Goal: Information Seeking & Learning: Learn about a topic

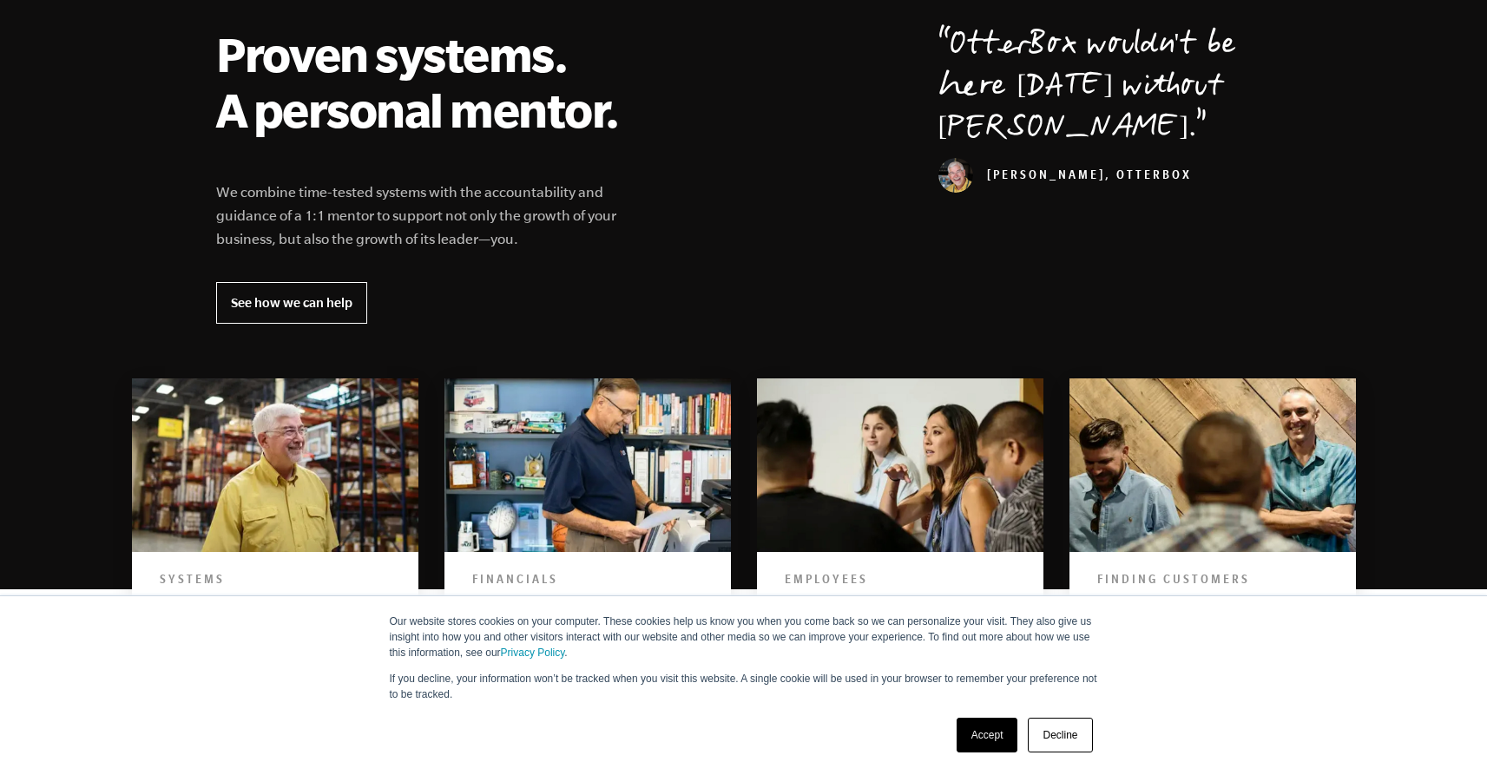
scroll to position [770, 0]
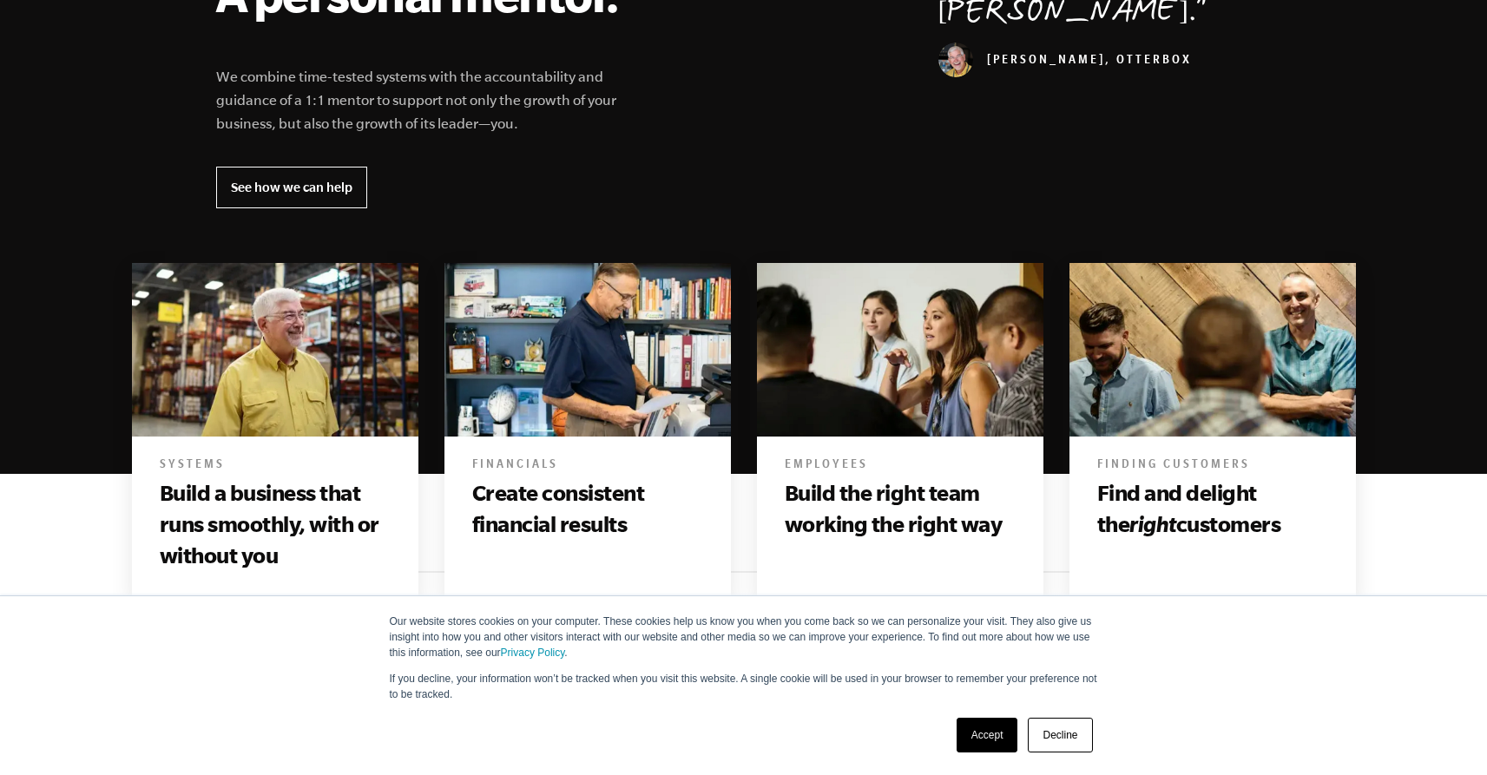
click at [1059, 735] on link "Decline" at bounding box center [1060, 735] width 64 height 35
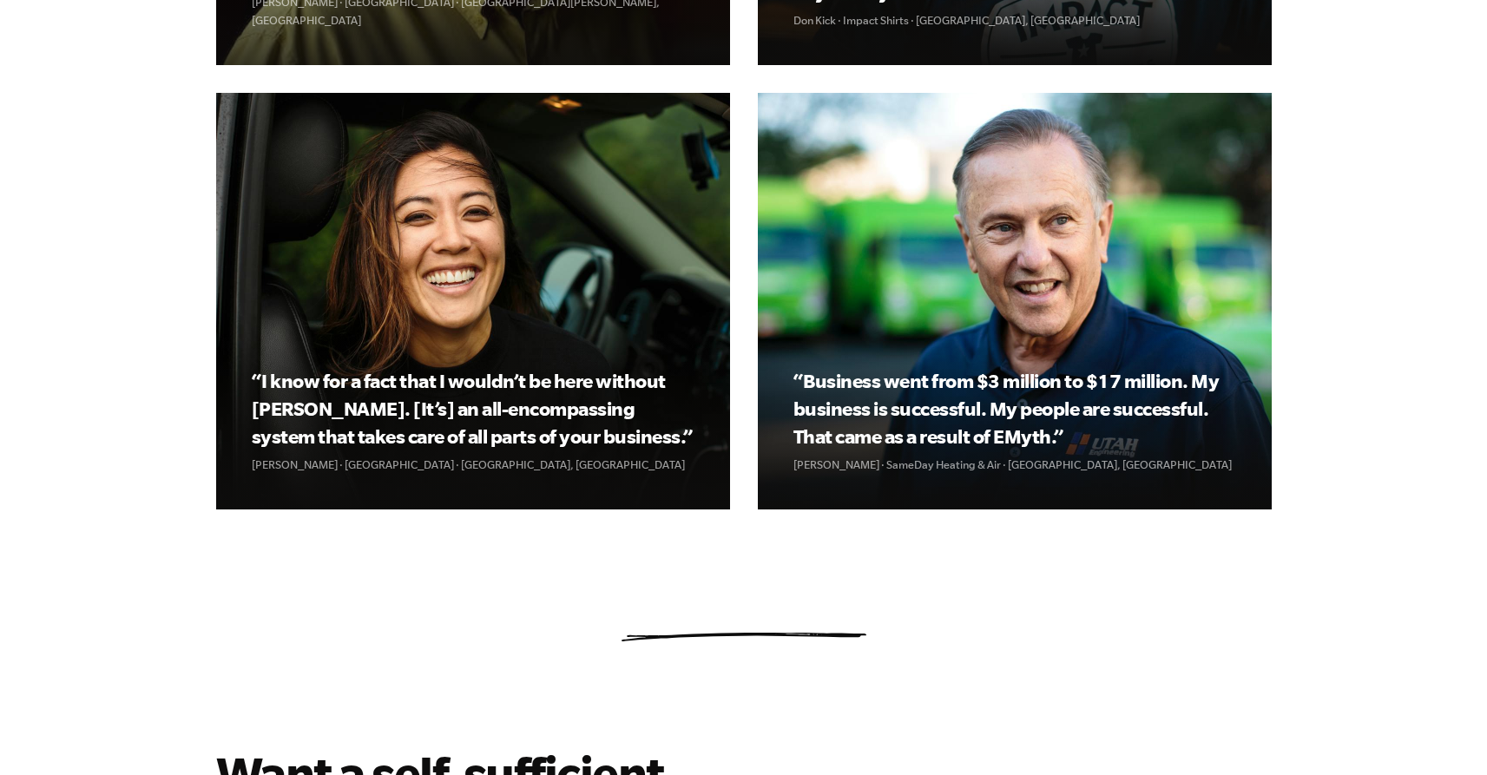
scroll to position [1824, 0]
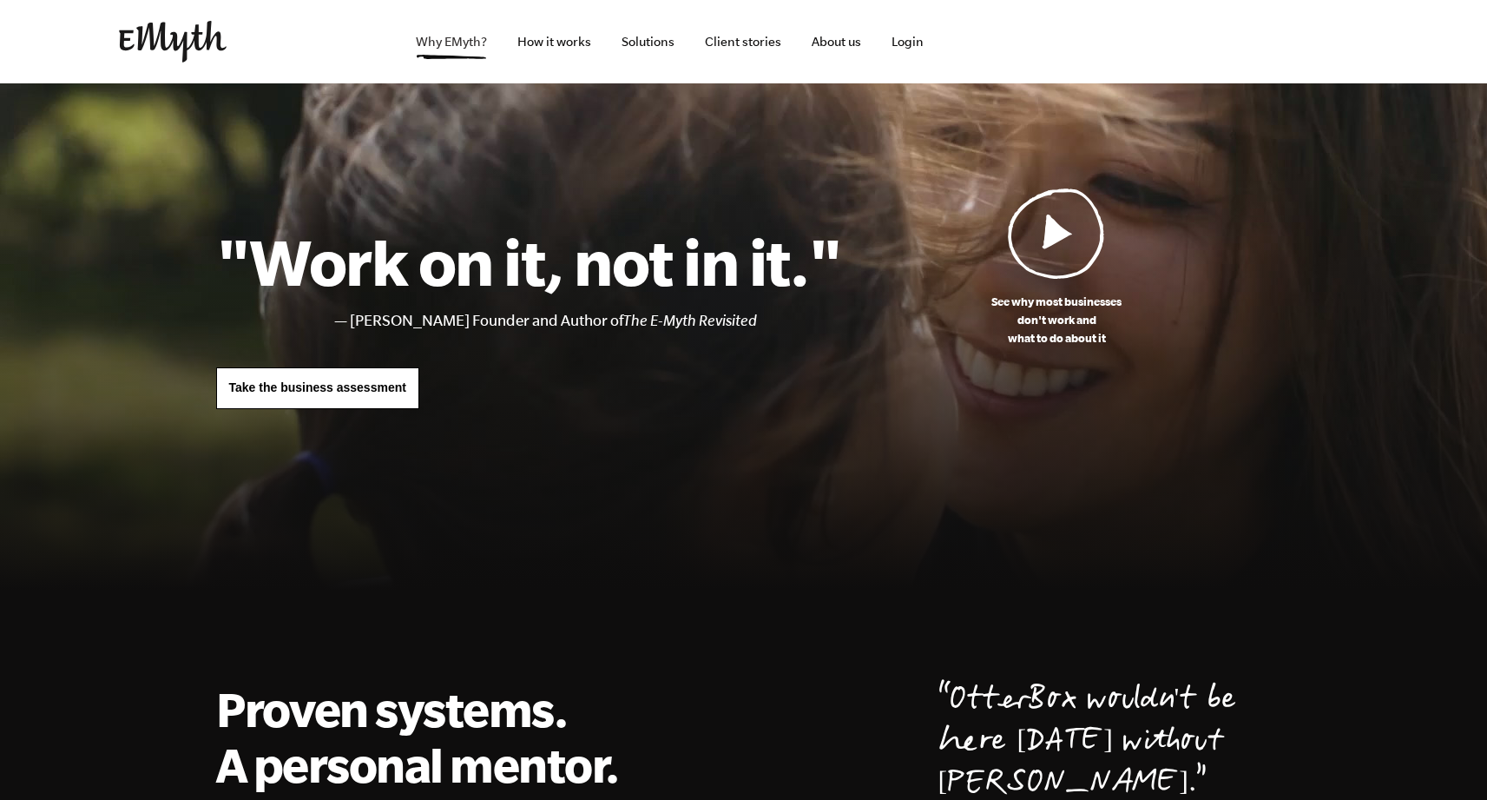
click at [457, 41] on link "Why EMyth?" at bounding box center [451, 41] width 99 height 83
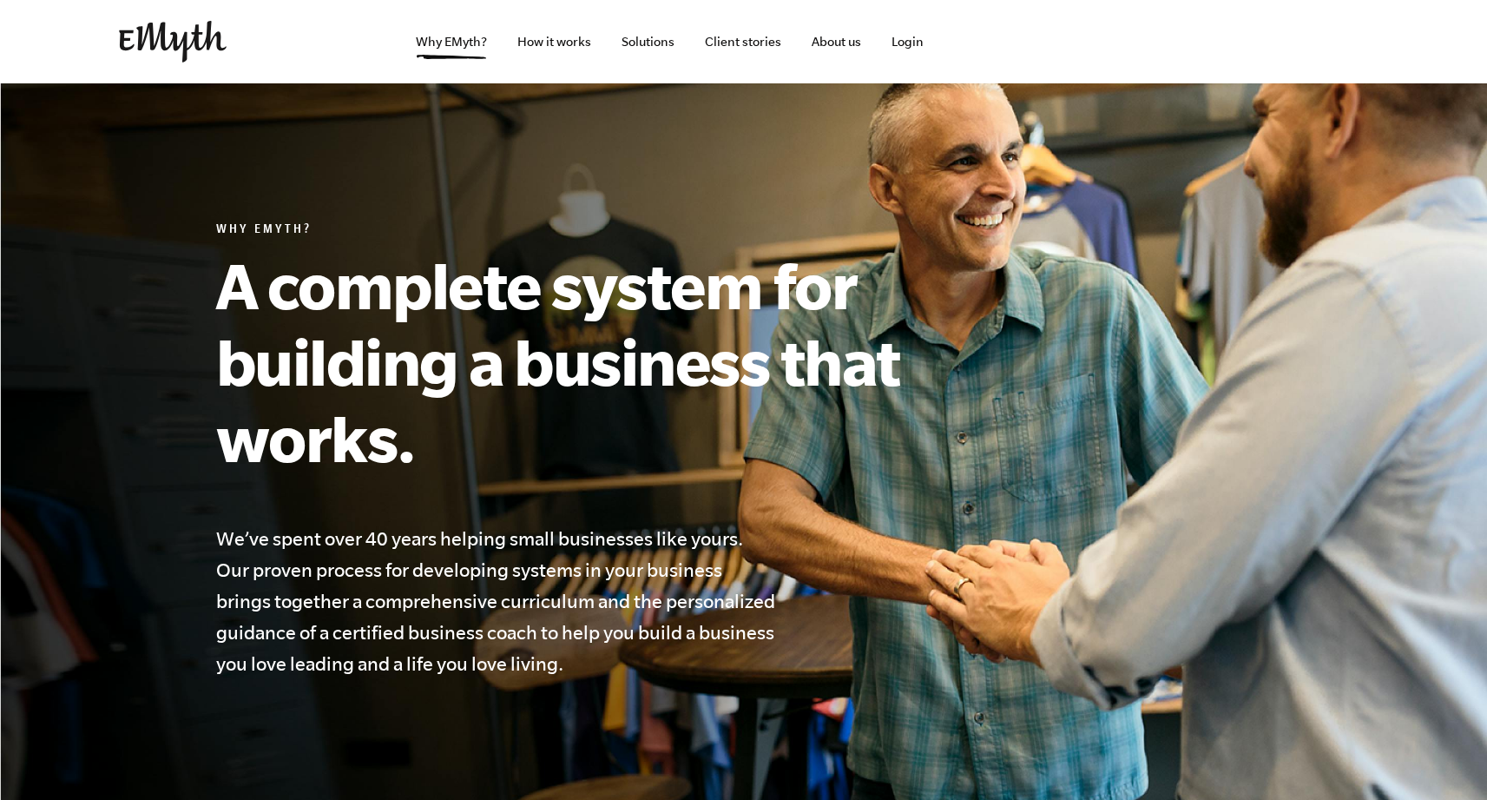
click at [174, 42] on img at bounding box center [173, 42] width 108 height 42
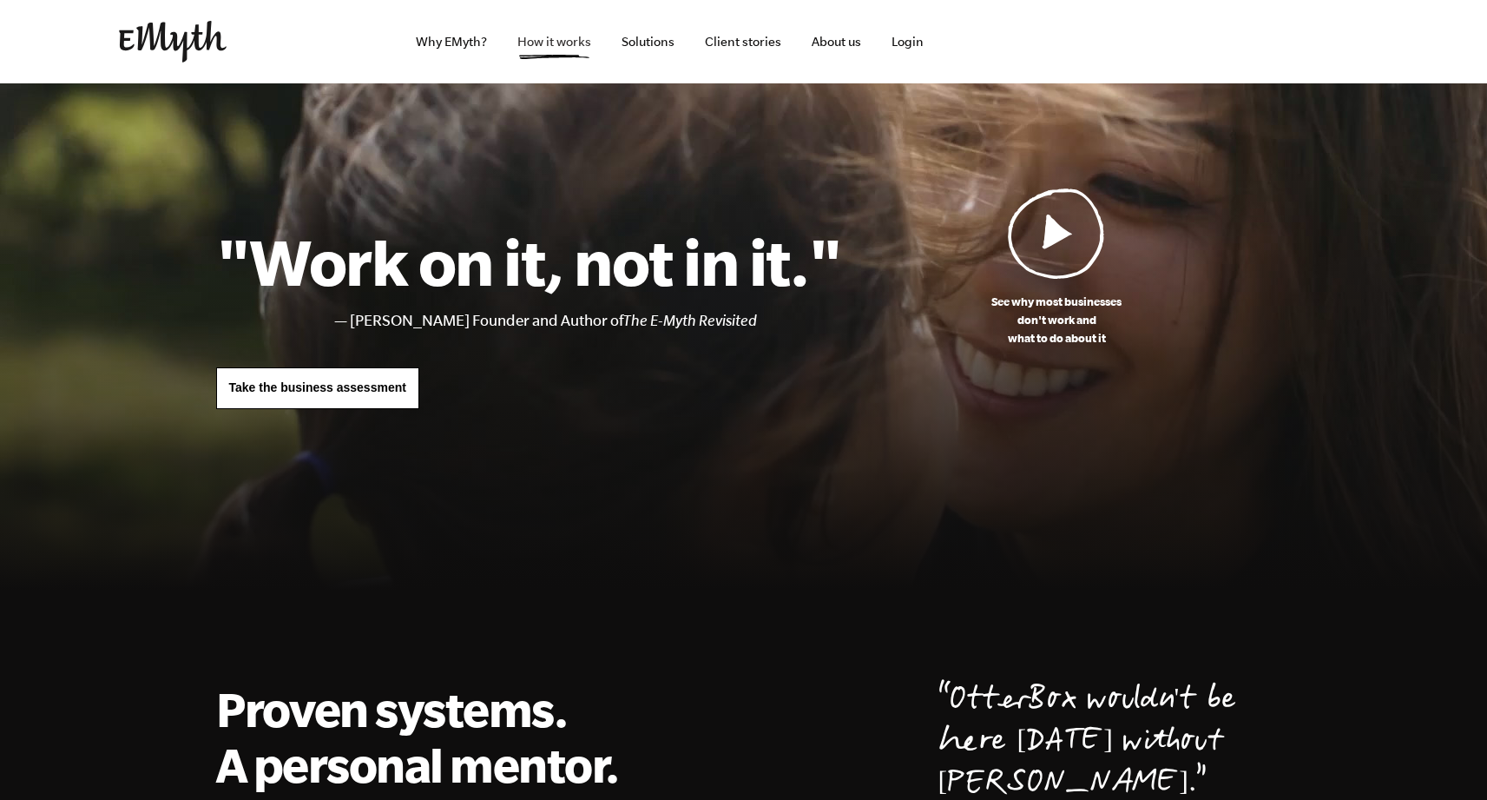
click at [576, 41] on link "How it works" at bounding box center [555, 41] width 102 height 83
